Goal: Task Accomplishment & Management: Use online tool/utility

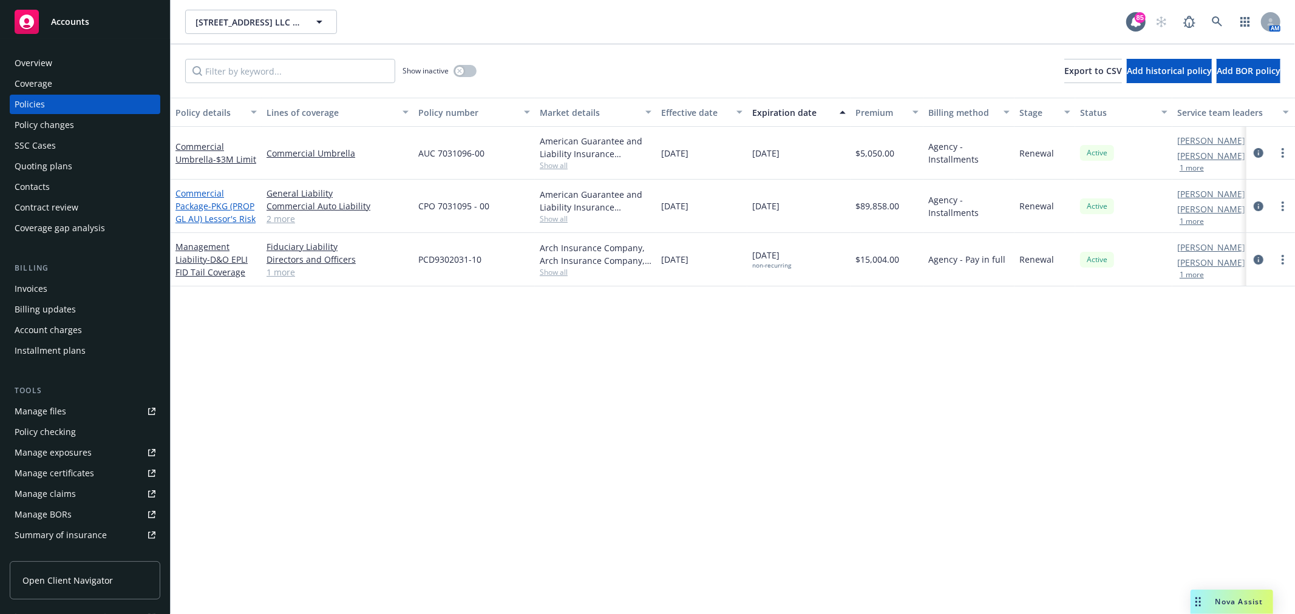
click at [206, 208] on link "Commercial Package - PKG (PROP GL AU) Lessor's Risk" at bounding box center [215, 206] width 80 height 37
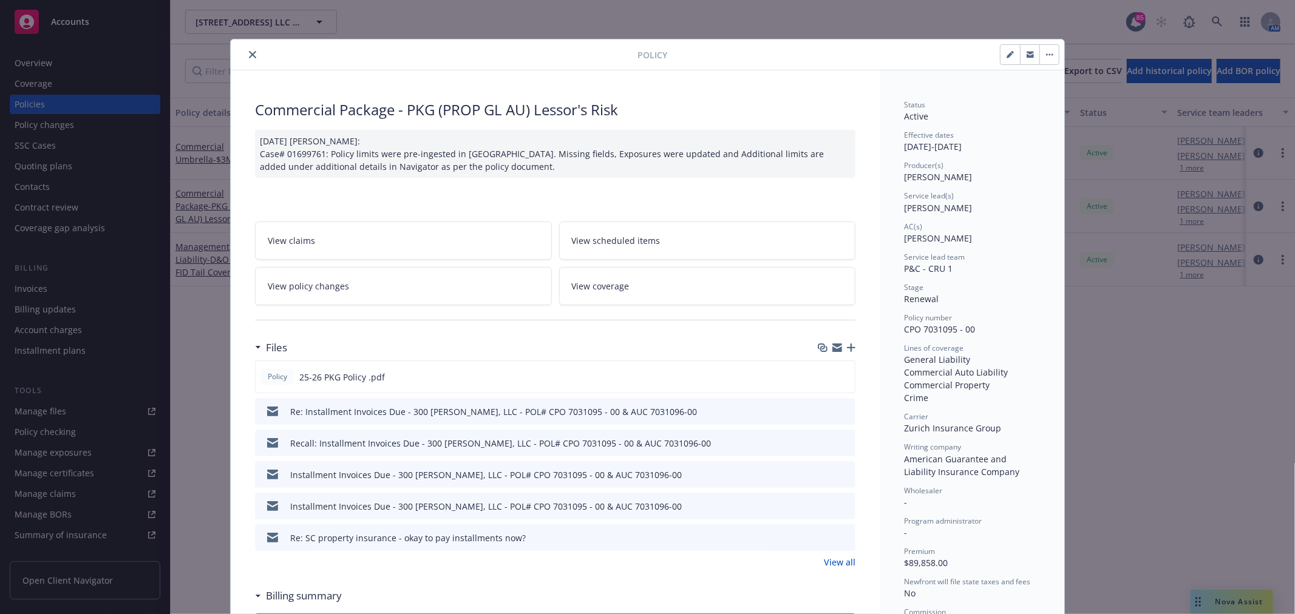
click at [826, 556] on link "View all" at bounding box center [840, 562] width 32 height 13
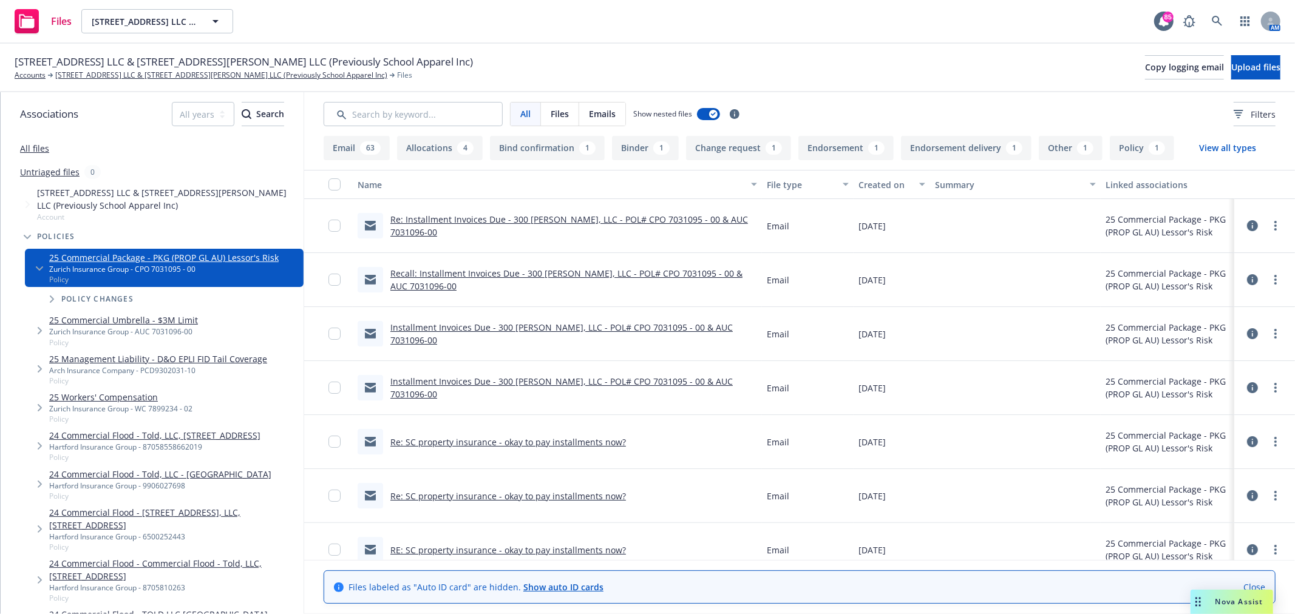
click at [595, 442] on link "Re: SC property insurance - okay to pay installments now?" at bounding box center [507, 442] width 235 height 12
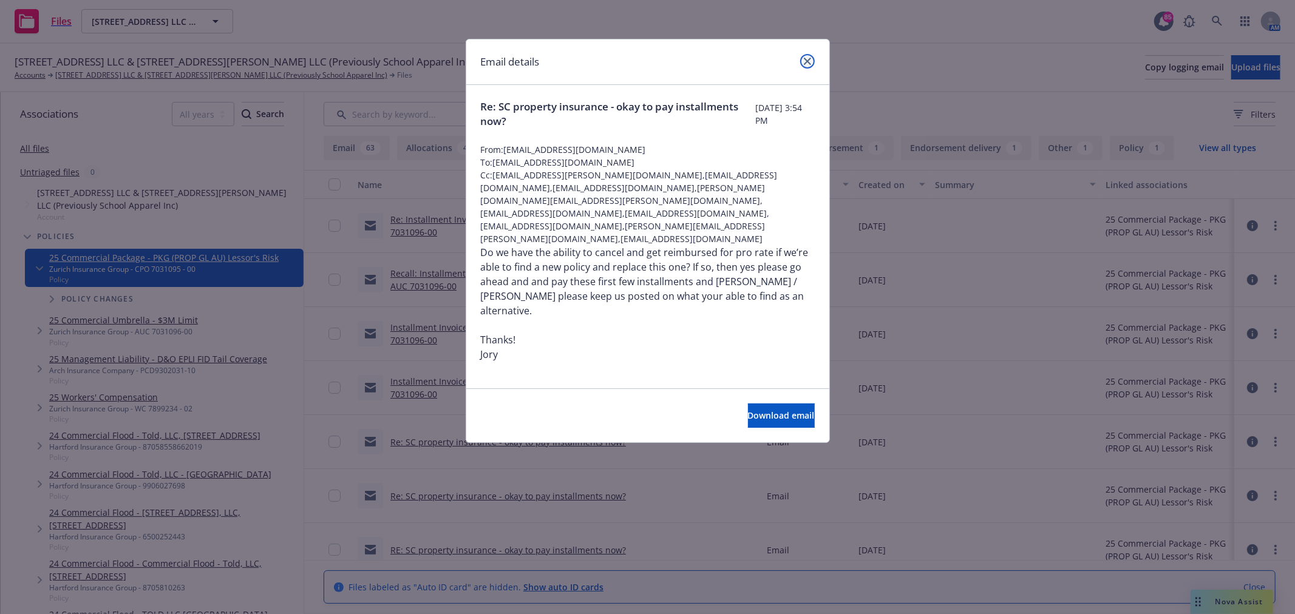
click at [808, 65] on link "close" at bounding box center [807, 61] width 15 height 15
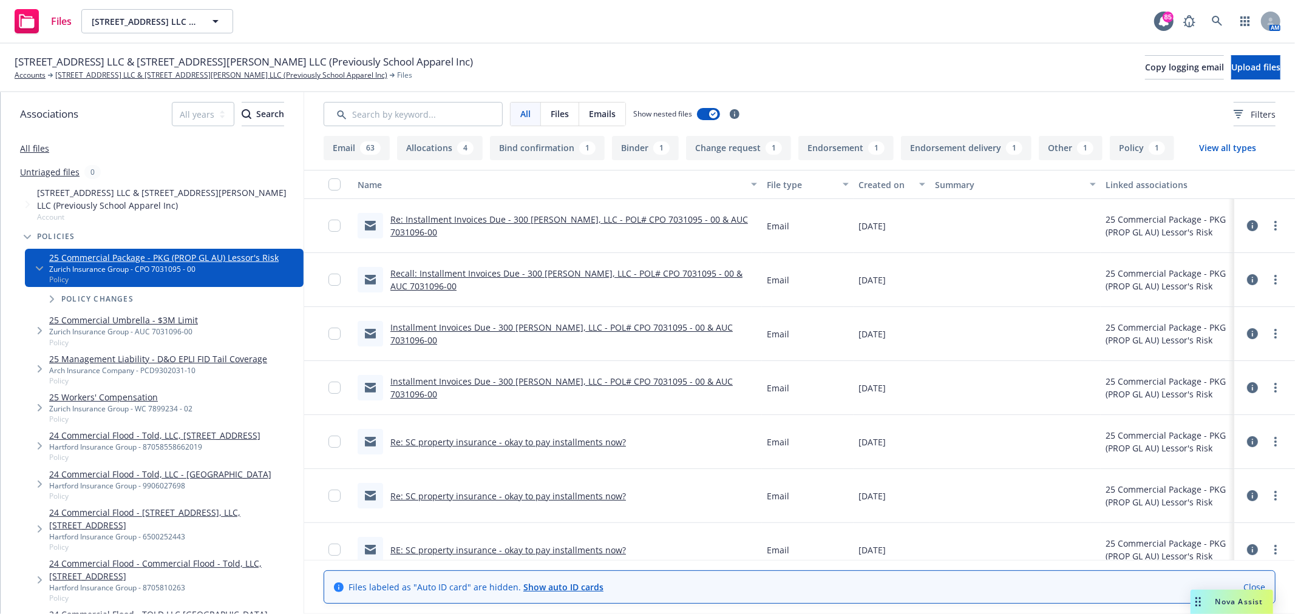
click at [530, 381] on link "Installment Invoices Due - 300 West Bradley, LLC - POL# CPO 7031095 - 00 & AUC …" at bounding box center [561, 388] width 342 height 24
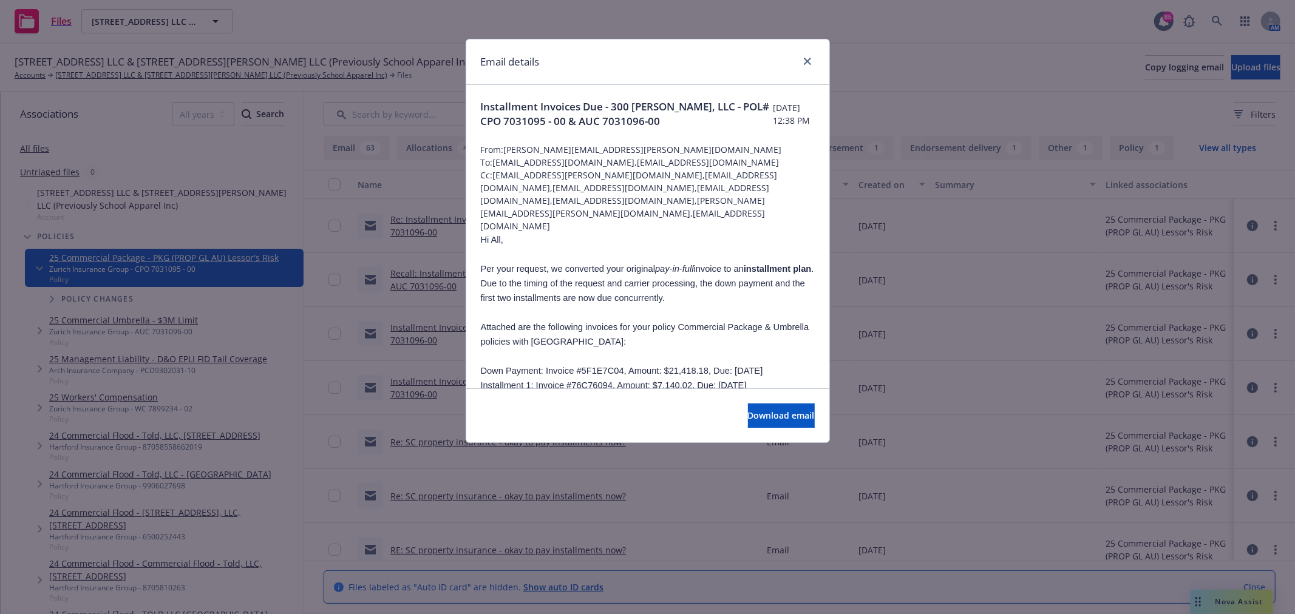
scroll to position [67, 0]
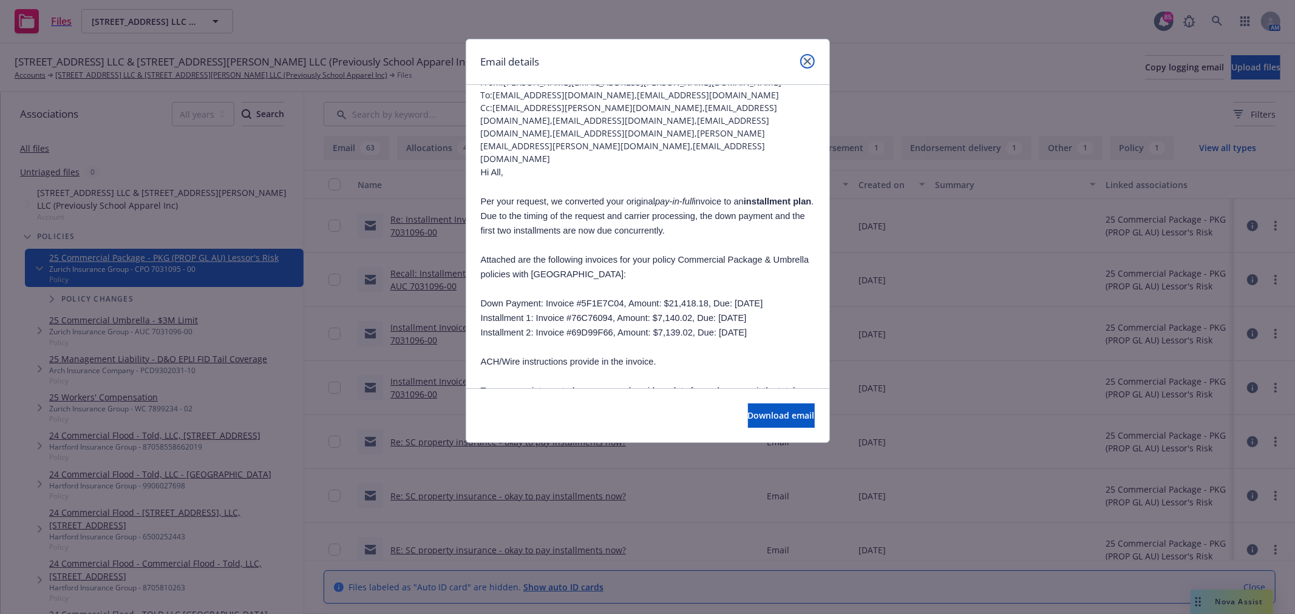
click at [811, 61] on link "close" at bounding box center [807, 61] width 15 height 15
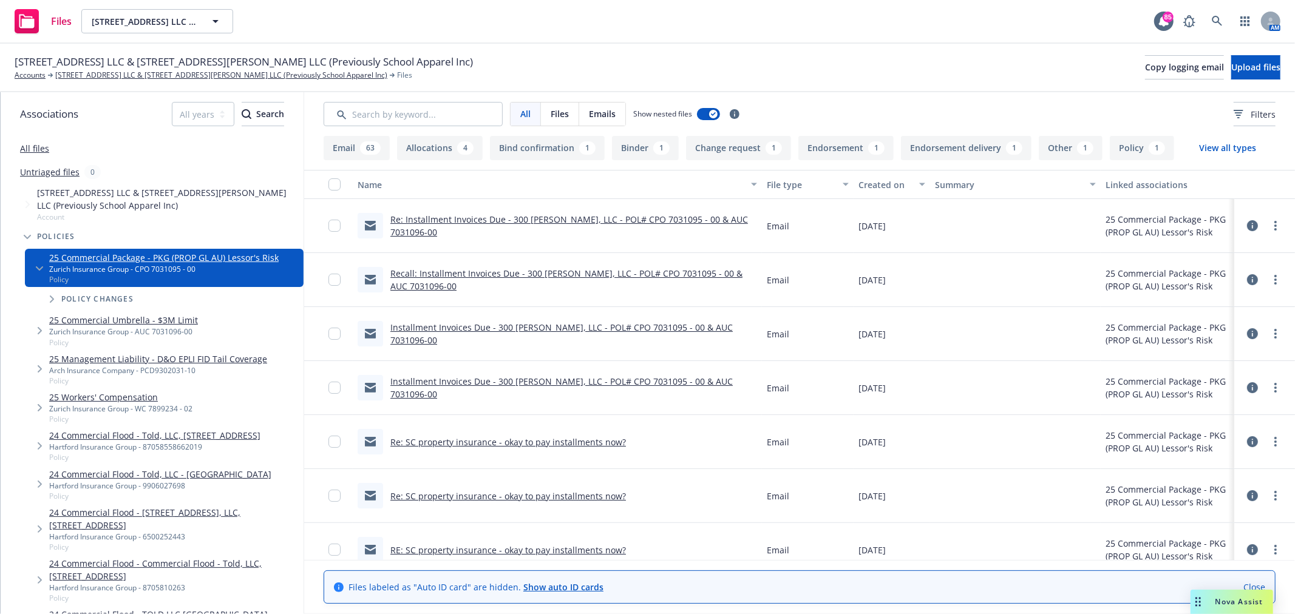
click at [525, 324] on link "Installment Invoices Due - 300 West Bradley, LLC - POL# CPO 7031095 - 00 & AUC …" at bounding box center [561, 334] width 342 height 24
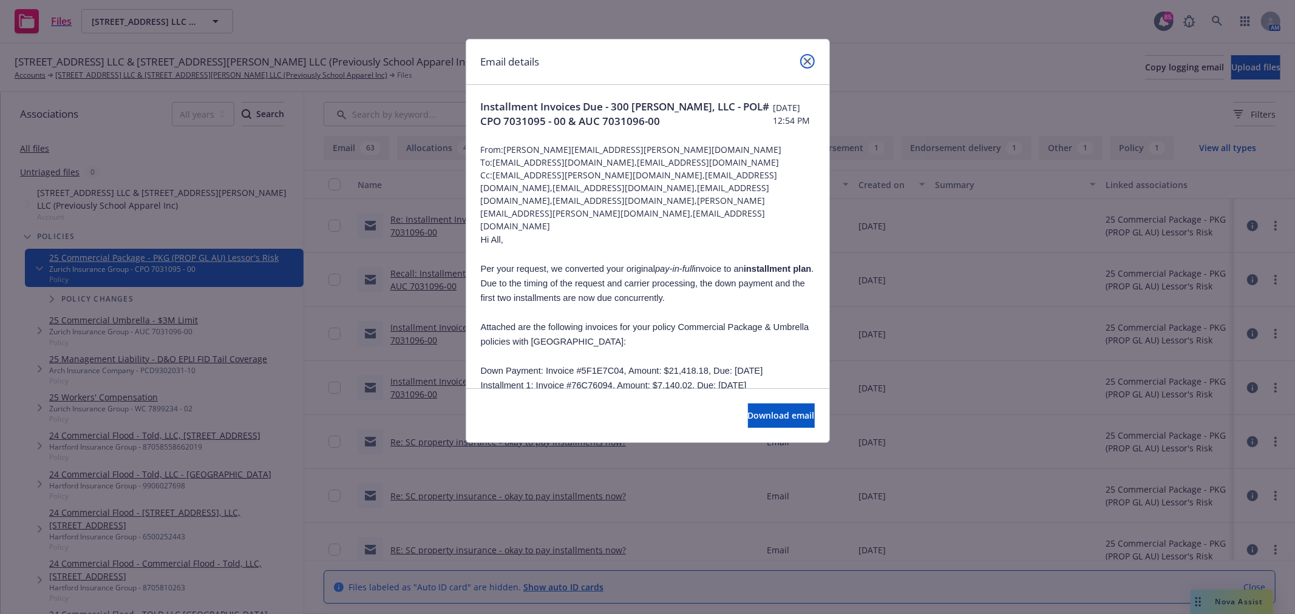
click at [805, 61] on icon "close" at bounding box center [807, 61] width 7 height 7
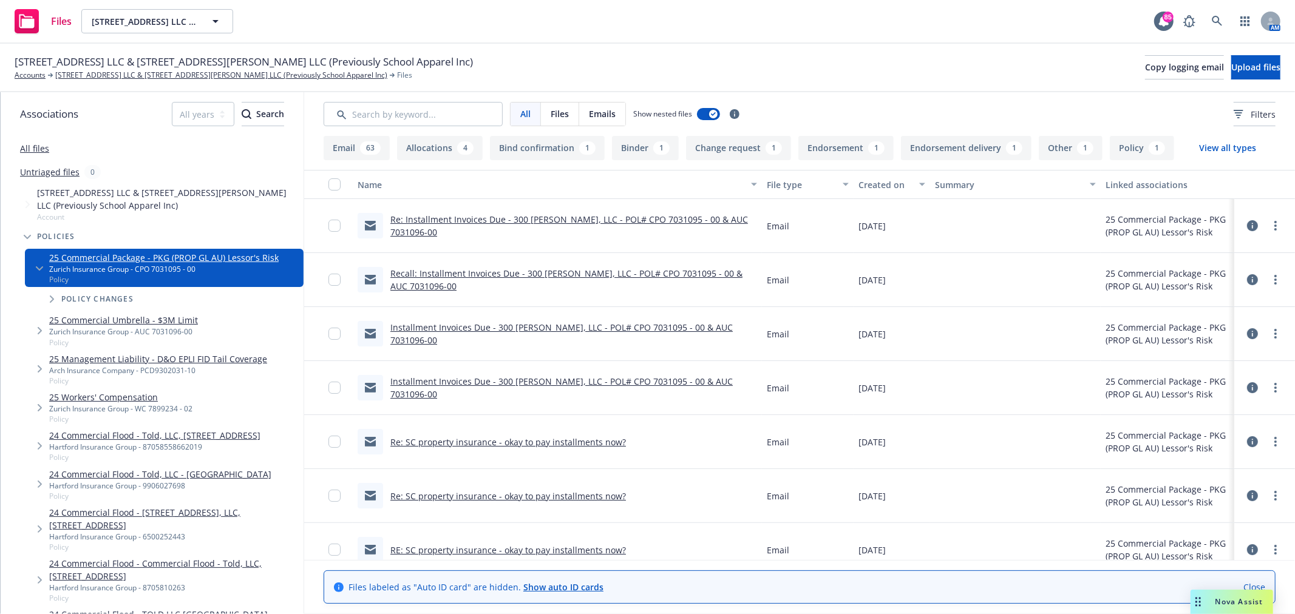
click at [498, 272] on link "Recall: Installment Invoices Due - 300 West Bradley, LLC - POL# CPO 7031095 - 0…" at bounding box center [566, 280] width 352 height 24
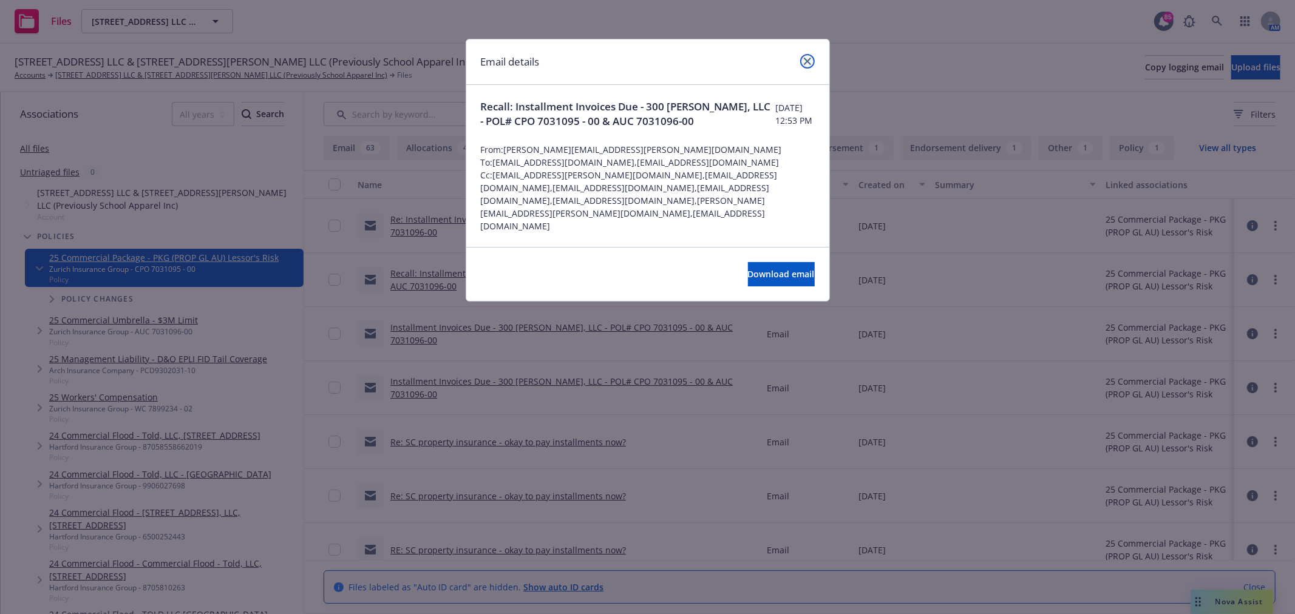
click at [813, 61] on link "close" at bounding box center [807, 61] width 15 height 15
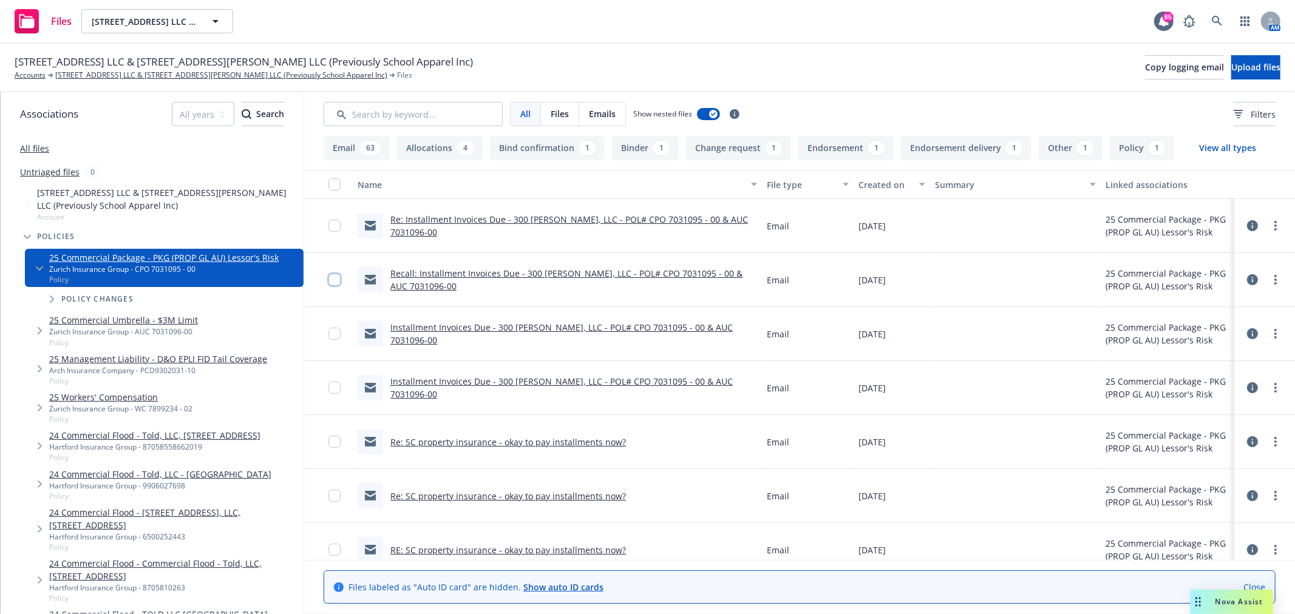
click at [331, 276] on input "checkbox" at bounding box center [334, 280] width 12 height 12
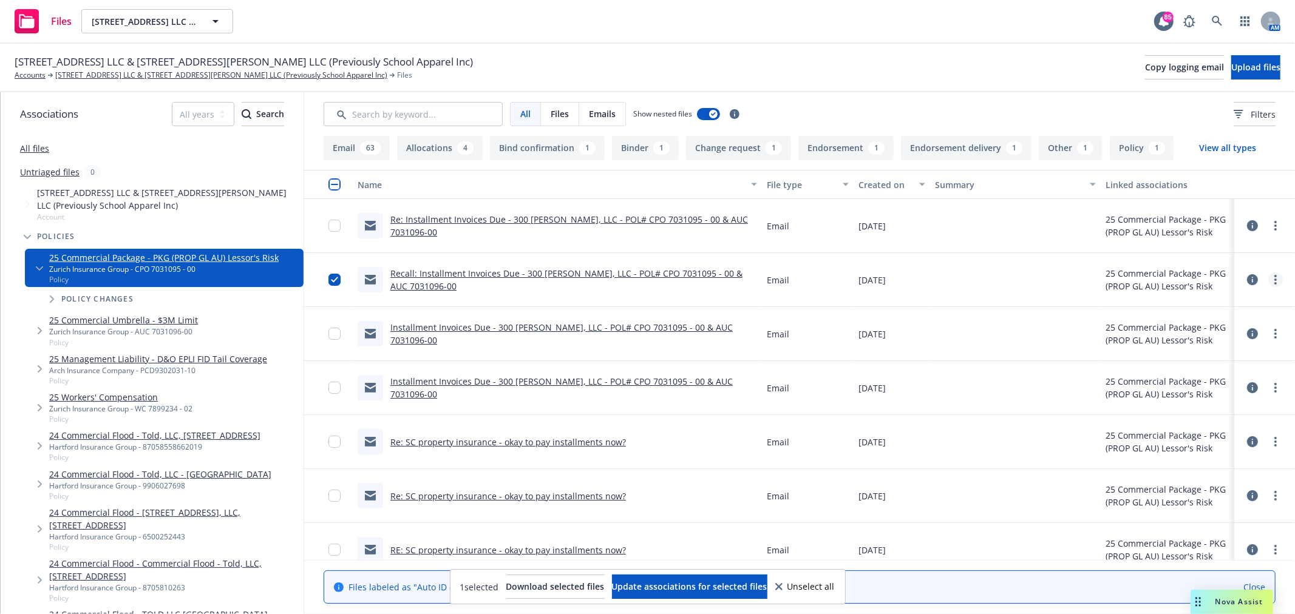
click at [1268, 281] on link "more" at bounding box center [1275, 280] width 15 height 15
click at [1210, 300] on link "Archive" at bounding box center [1211, 305] width 121 height 24
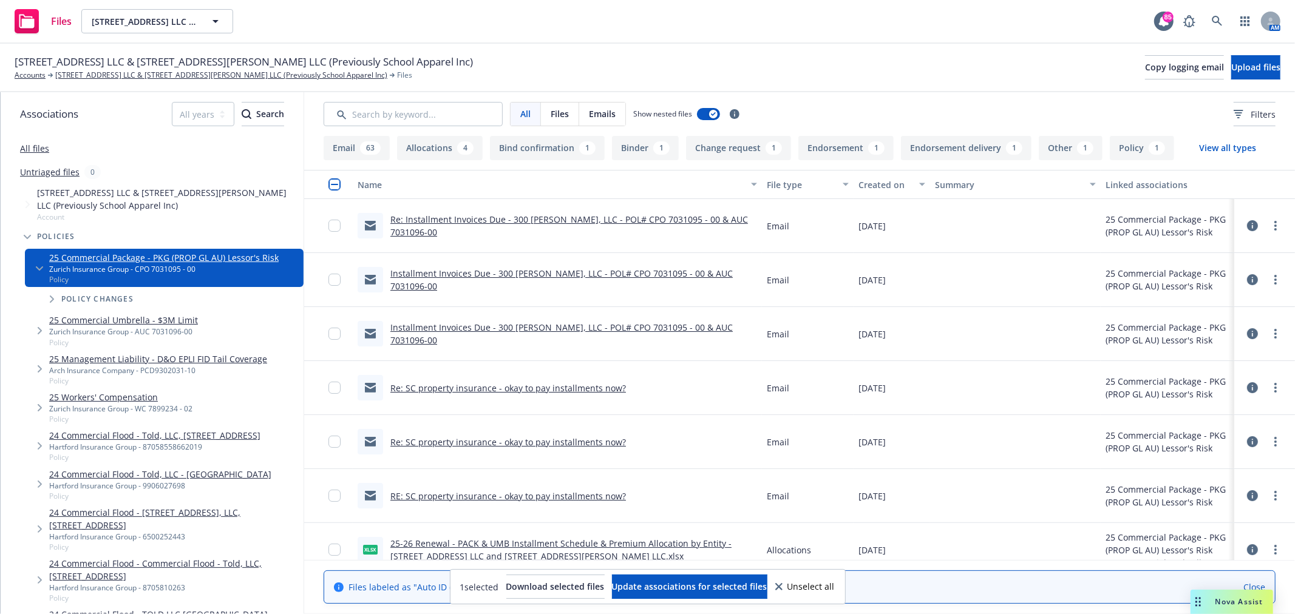
click at [1224, 602] on span "Nova Assist" at bounding box center [1239, 602] width 48 height 10
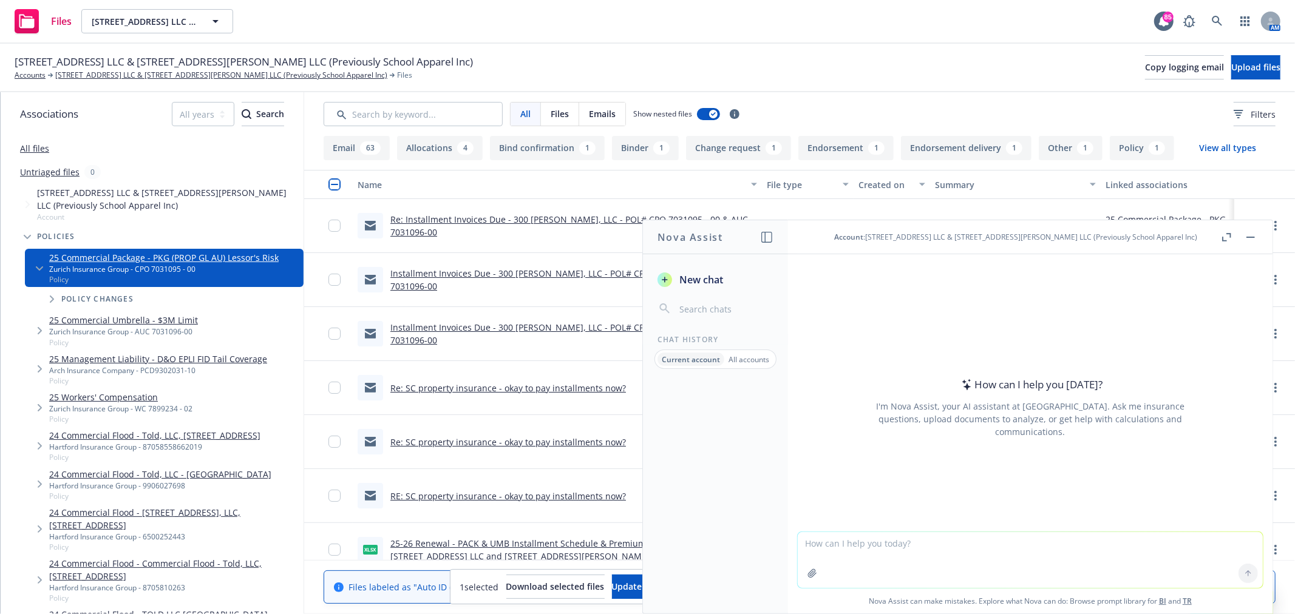
click at [918, 541] on textarea at bounding box center [1030, 560] width 465 height 56
type textarea "please help me write an email to deliver iinstallment #3 to the client due on 1…"
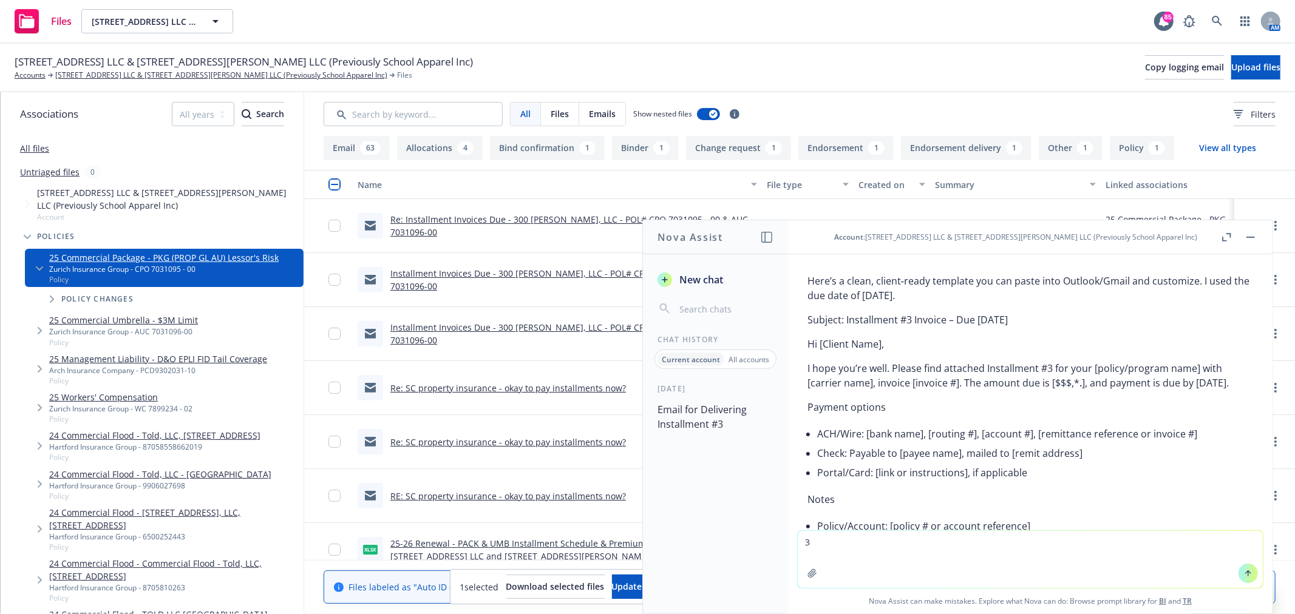
scroll to position [67, 0]
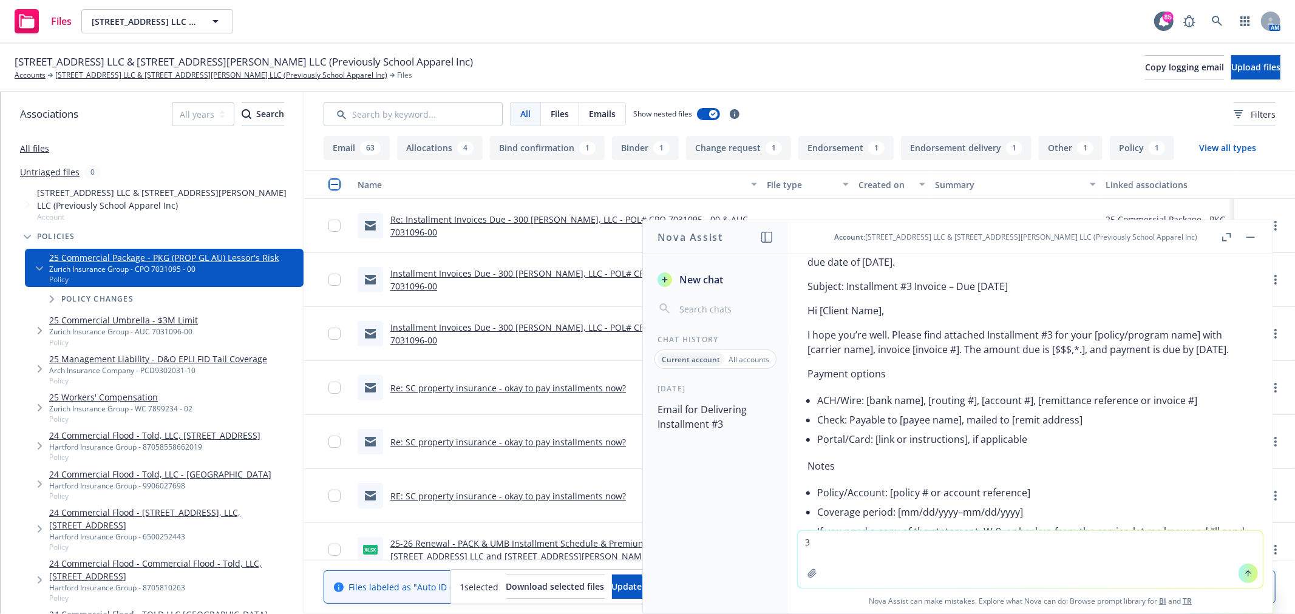
type textarea "3"
drag, startPoint x: 892, startPoint y: 337, endPoint x: 958, endPoint y: 367, distance: 72.0
click at [958, 357] on p "I hope you’re well. Please find attached Installment #3 for your [policy/progra…" at bounding box center [1029, 342] width 445 height 29
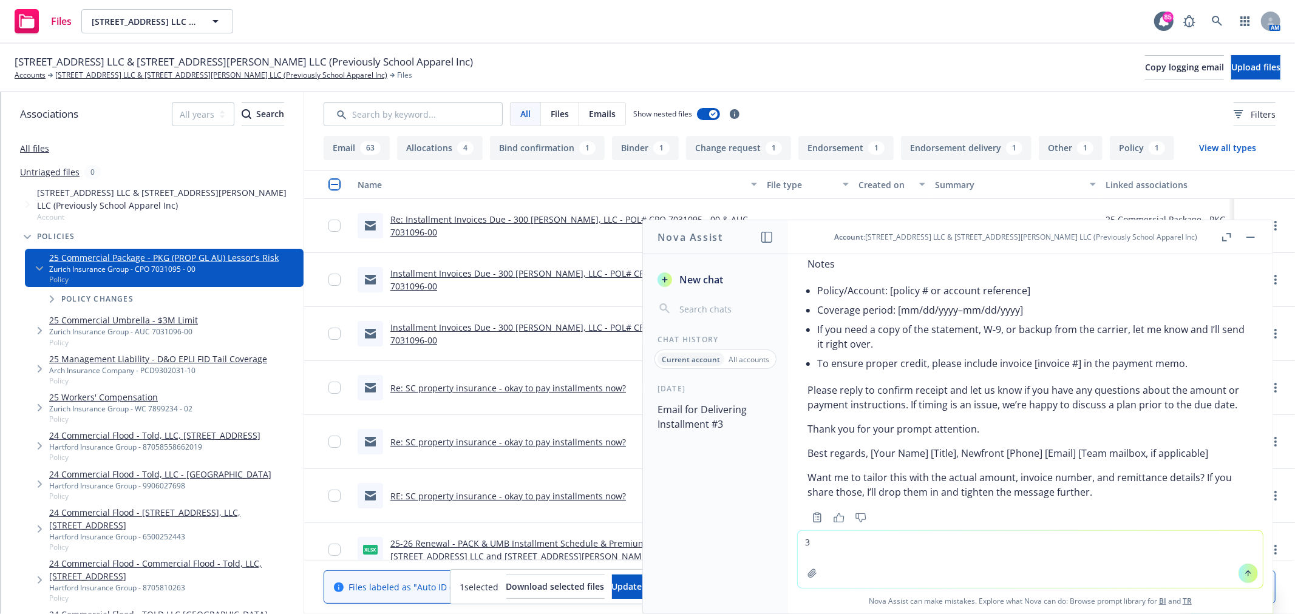
scroll to position [324, 0]
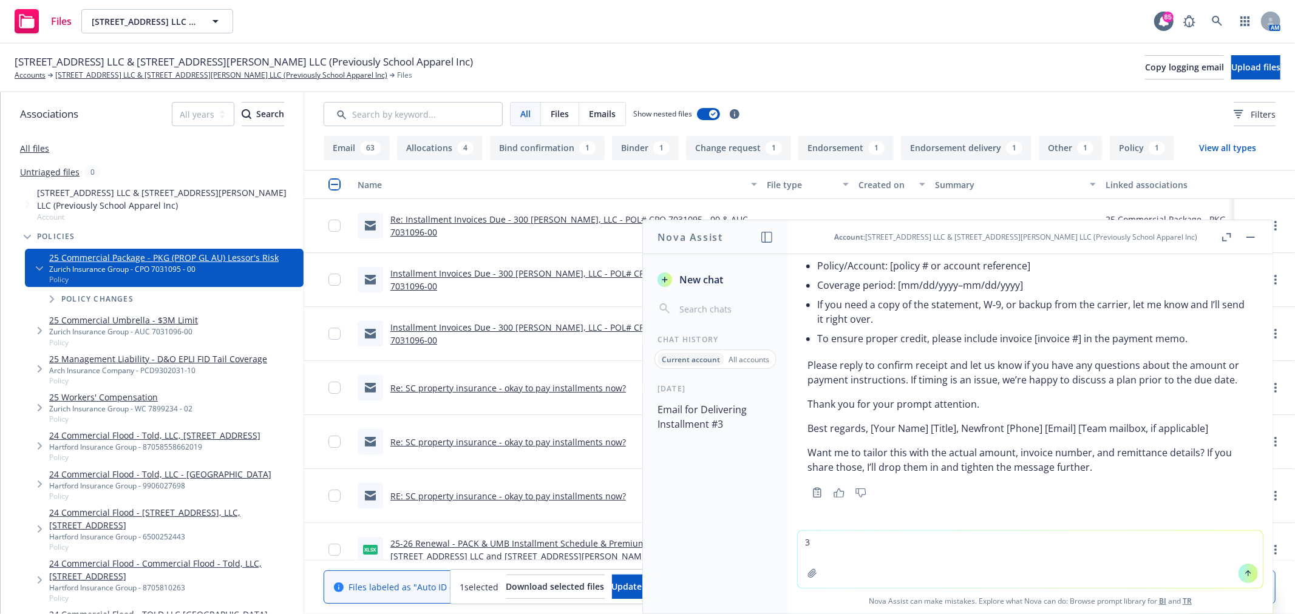
click at [1020, 560] on textarea "3" at bounding box center [1030, 559] width 465 height 57
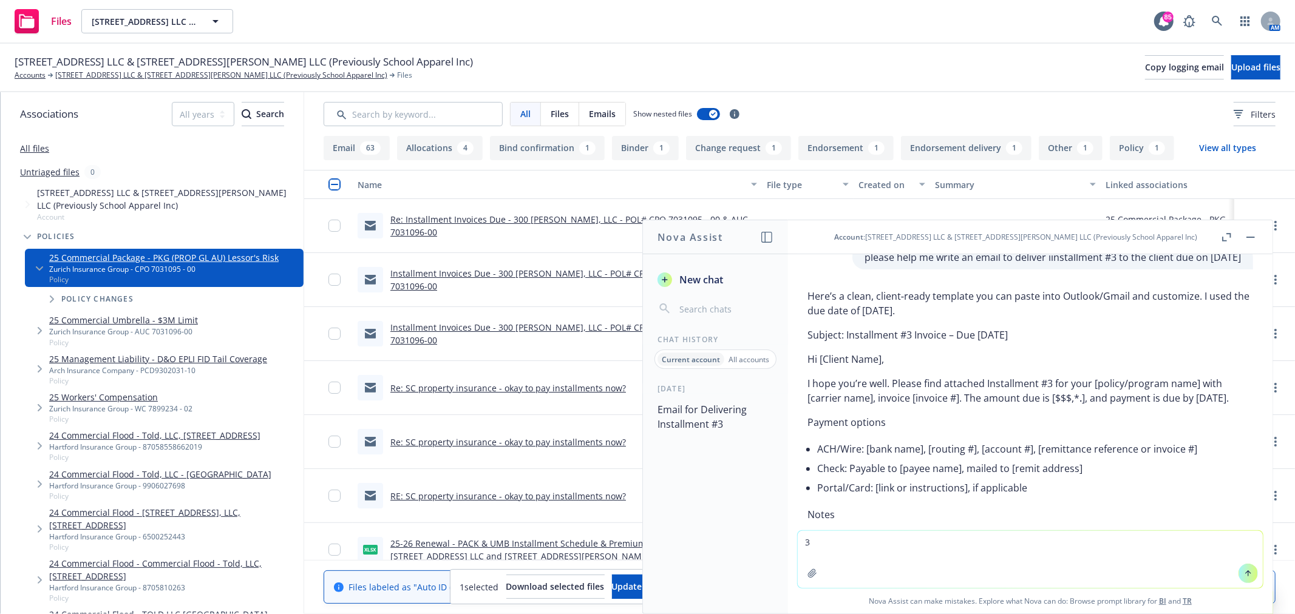
scroll to position [0, 0]
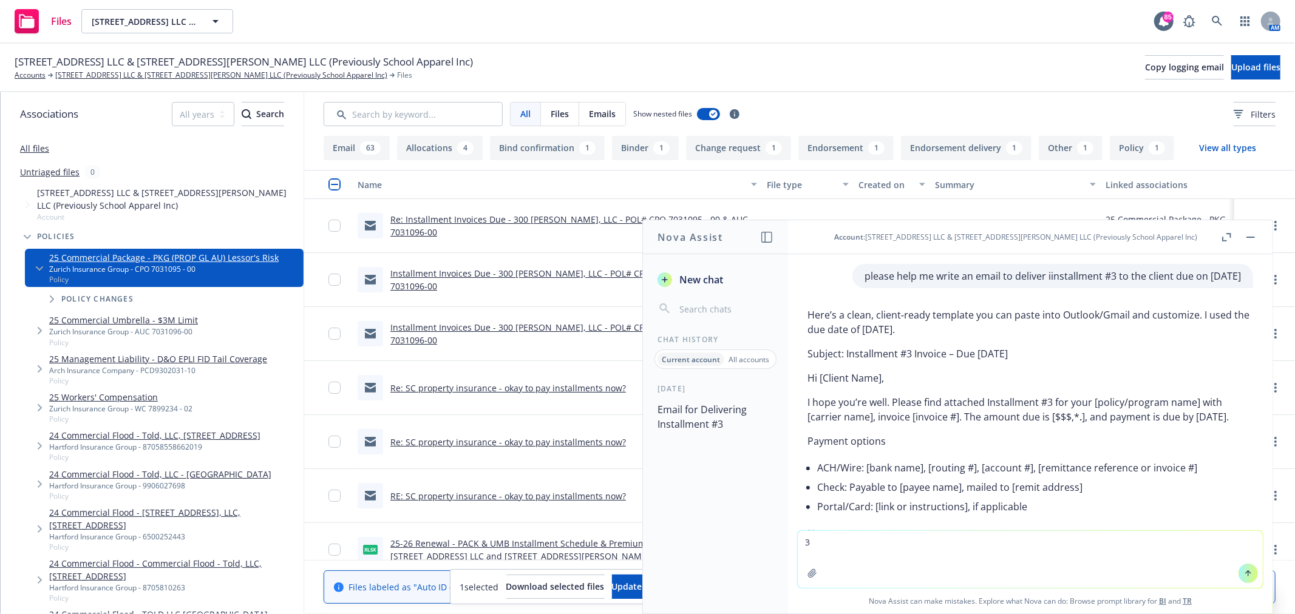
drag, startPoint x: 902, startPoint y: 435, endPoint x: 805, endPoint y: 401, distance: 103.1
click at [805, 401] on div "Here’s a clean, client‑ready template you can paste into Outlook/Gmail and cust…" at bounding box center [1030, 549] width 465 height 493
copy p "I hope you’re well. Please find attached Installment #3 for your [policy/progra…"
click at [1032, 353] on p "Subject: Installment #3 Invoice – Due November 1, 2025" at bounding box center [1029, 354] width 445 height 15
drag, startPoint x: 1060, startPoint y: 351, endPoint x: 846, endPoint y: 358, distance: 213.8
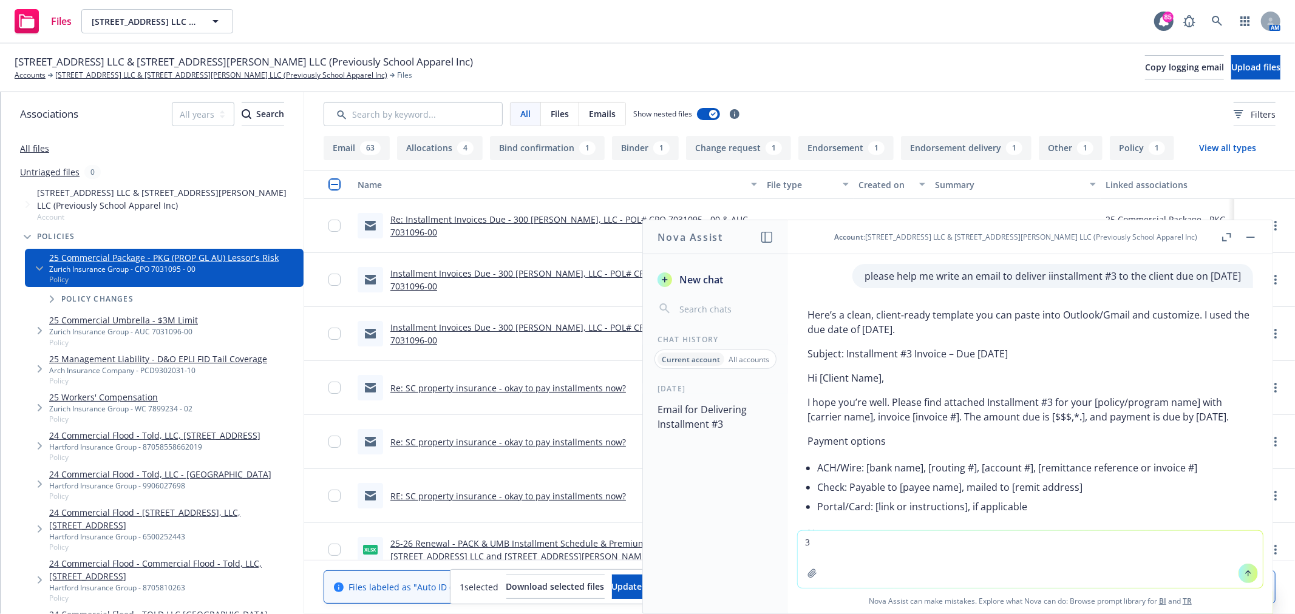
click at [846, 358] on p "Subject: Installment #3 Invoice – Due November 1, 2025" at bounding box center [1029, 354] width 445 height 15
copy p "Installment #3 Invoice – Due November 1, 2025"
click at [25, 232] on span "Tree Example" at bounding box center [27, 236] width 19 height 19
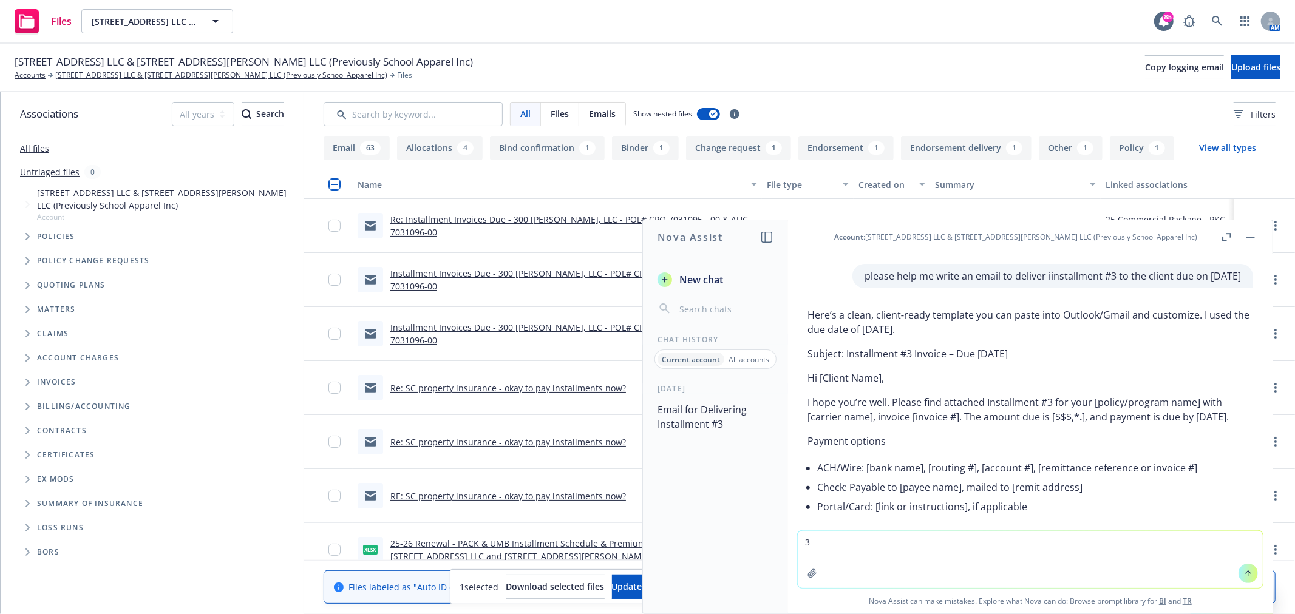
click at [26, 386] on span "Tree Example" at bounding box center [27, 382] width 19 height 19
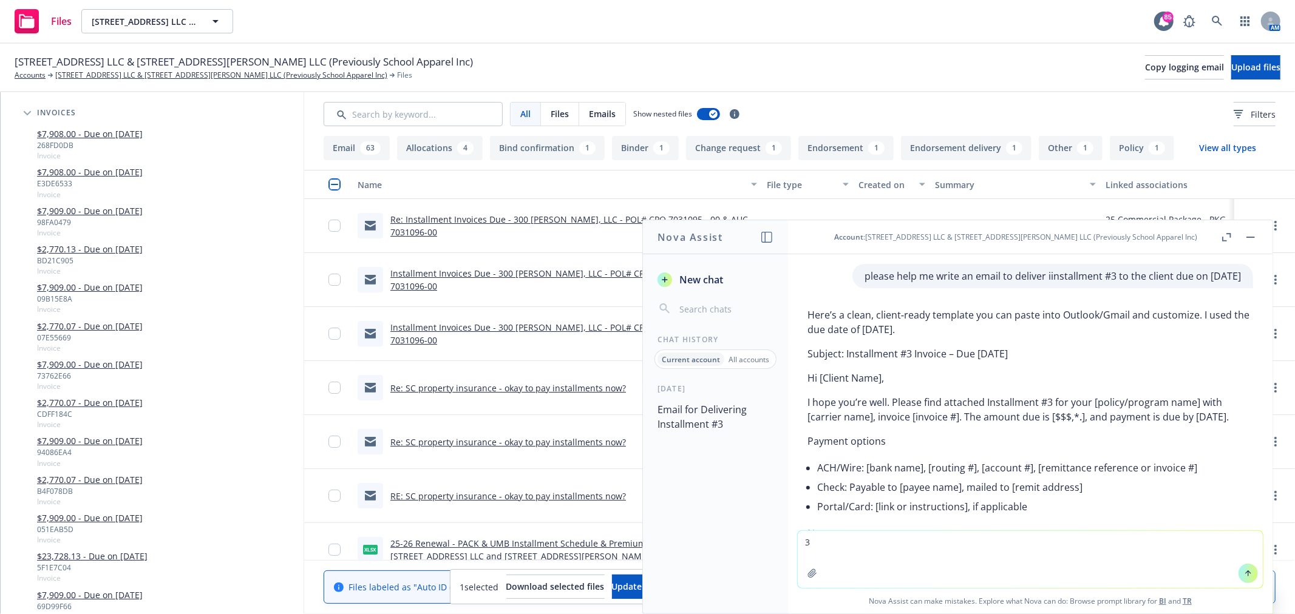
scroll to position [337, 0]
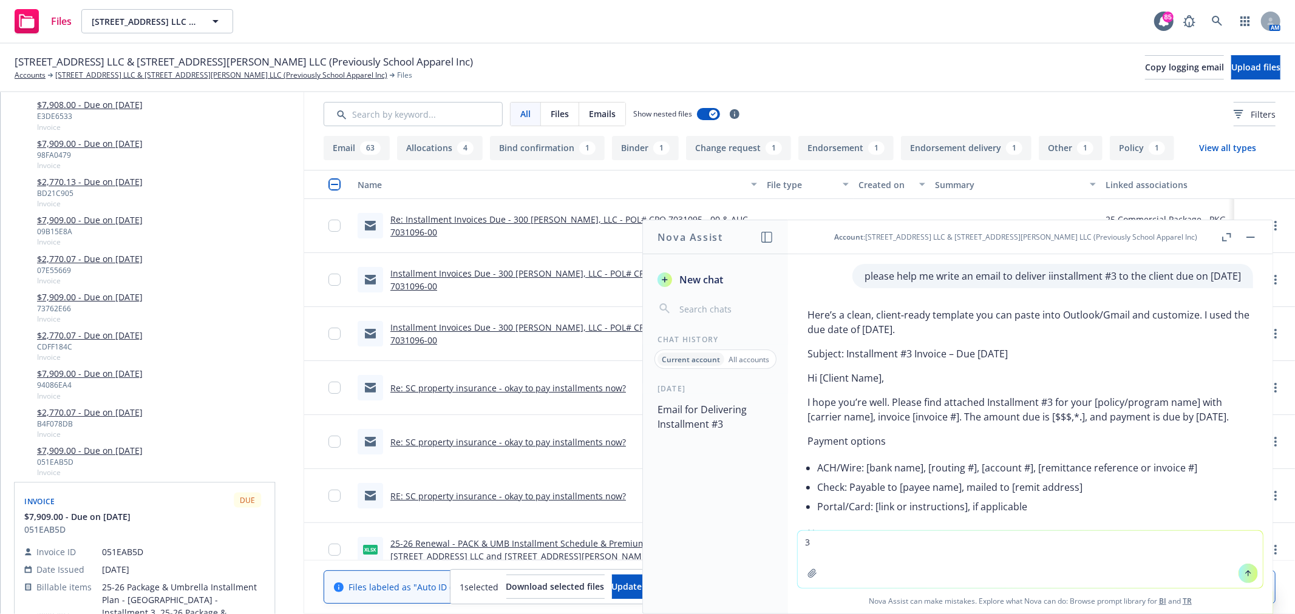
click at [141, 451] on link "$7,909.00 - Due on 11/01/2025" at bounding box center [90, 450] width 106 height 13
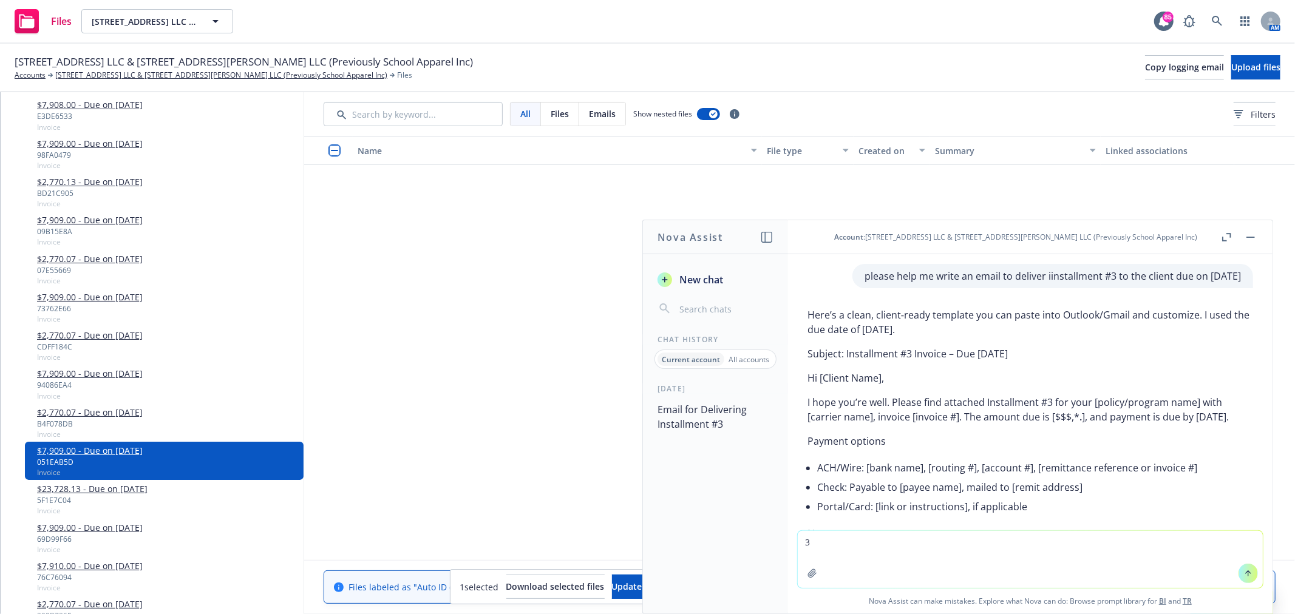
click at [1255, 237] on button "button" at bounding box center [1250, 237] width 15 height 15
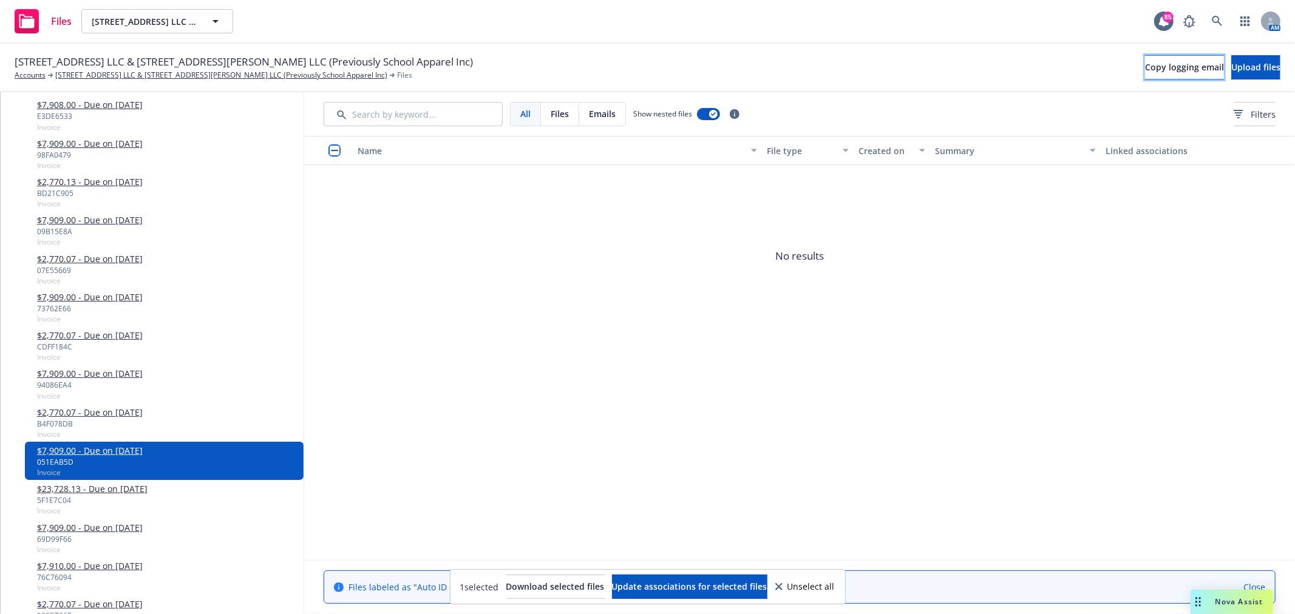
click at [1157, 72] on span "Copy logging email" at bounding box center [1184, 67] width 79 height 12
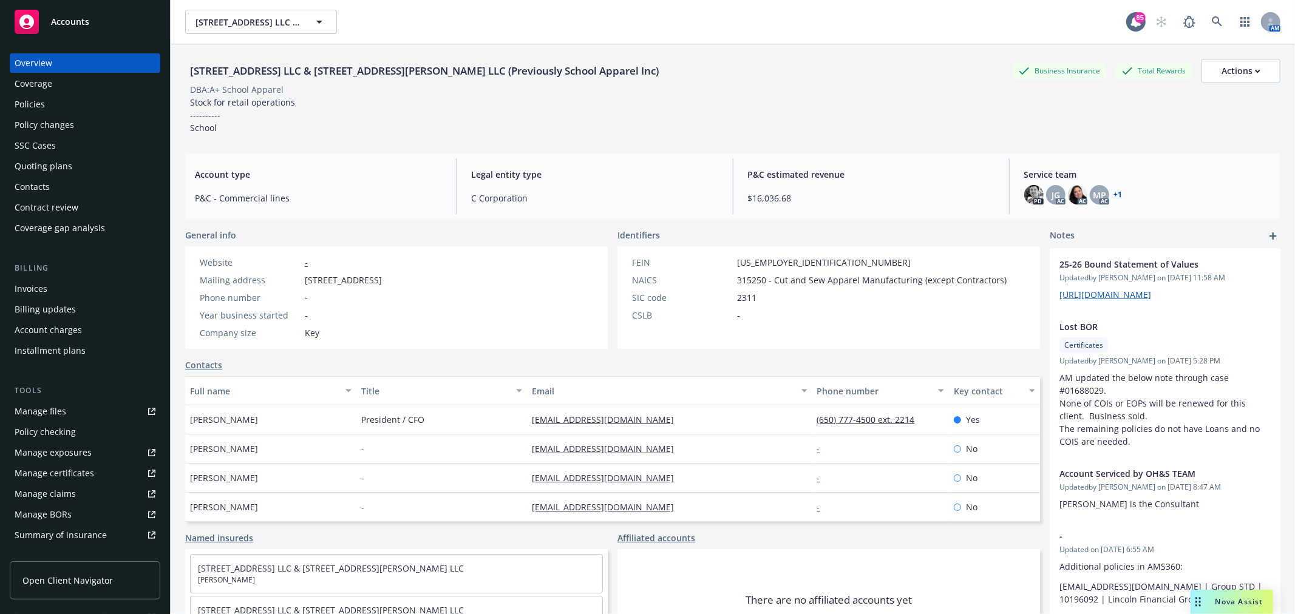
click at [56, 290] on div "Invoices" at bounding box center [85, 288] width 141 height 19
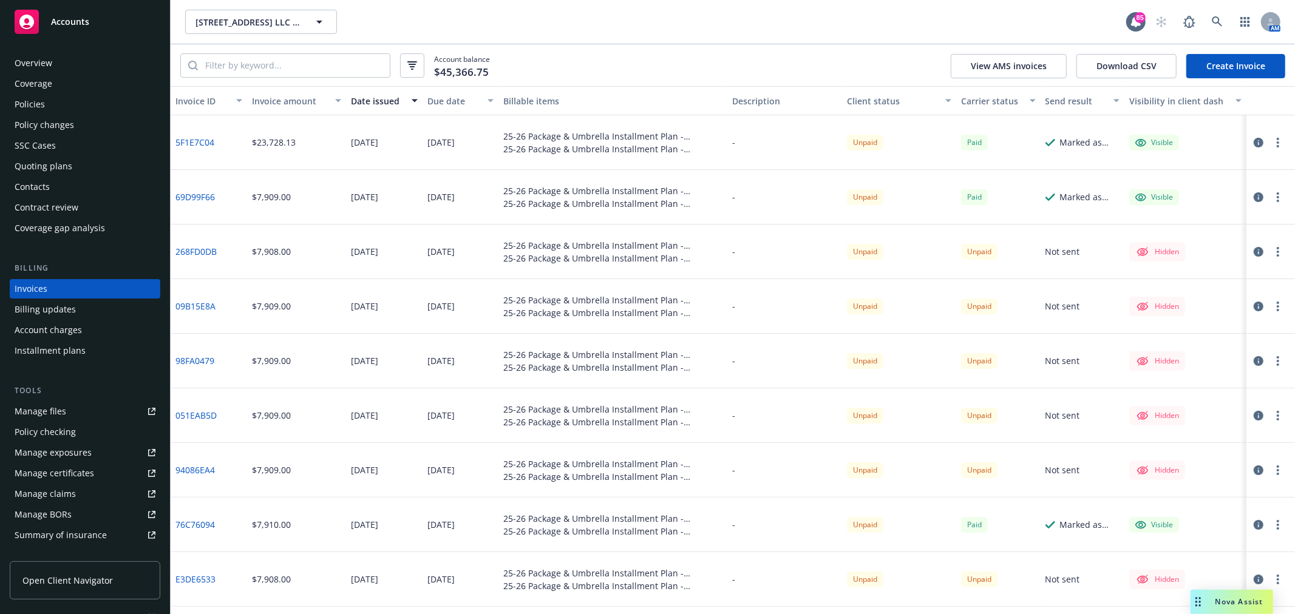
click at [456, 99] on div "Due date" at bounding box center [453, 101] width 53 height 13
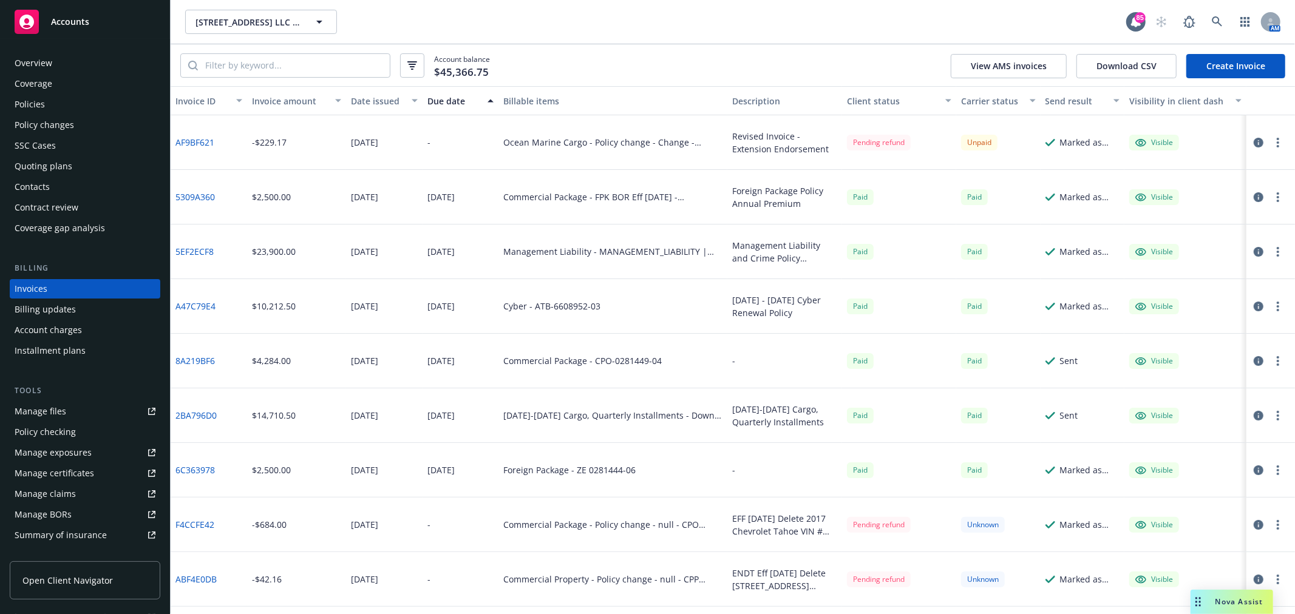
click at [456, 99] on div "Due date" at bounding box center [453, 101] width 53 height 13
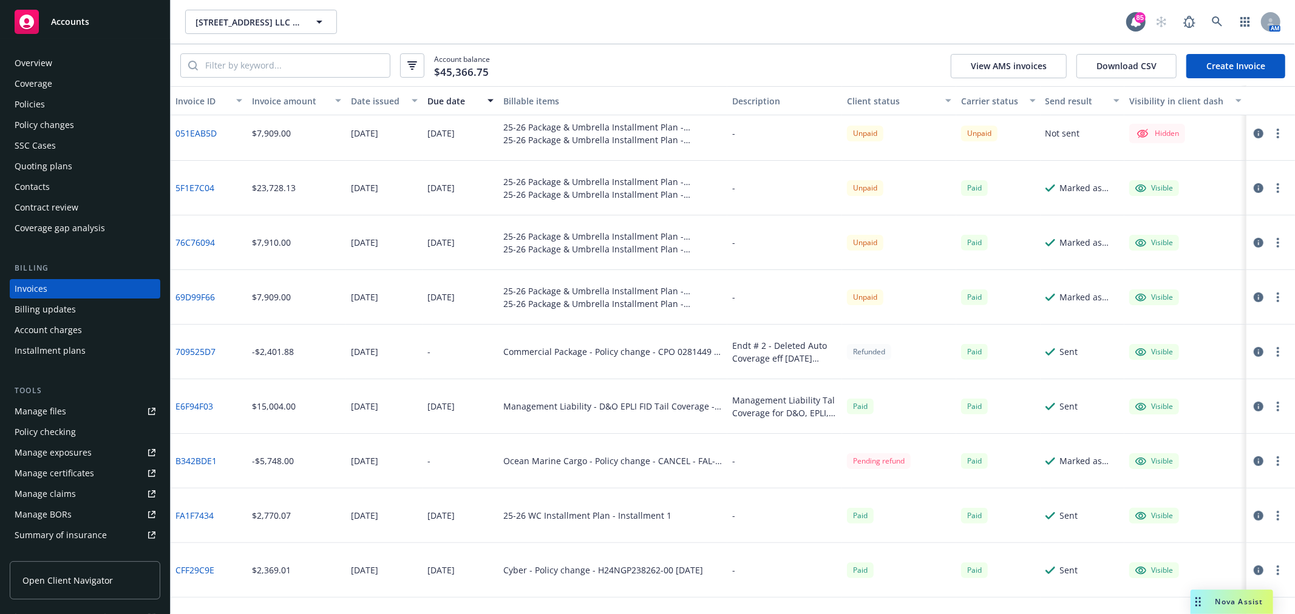
scroll to position [202, 0]
